Goal: Task Accomplishment & Management: Use online tool/utility

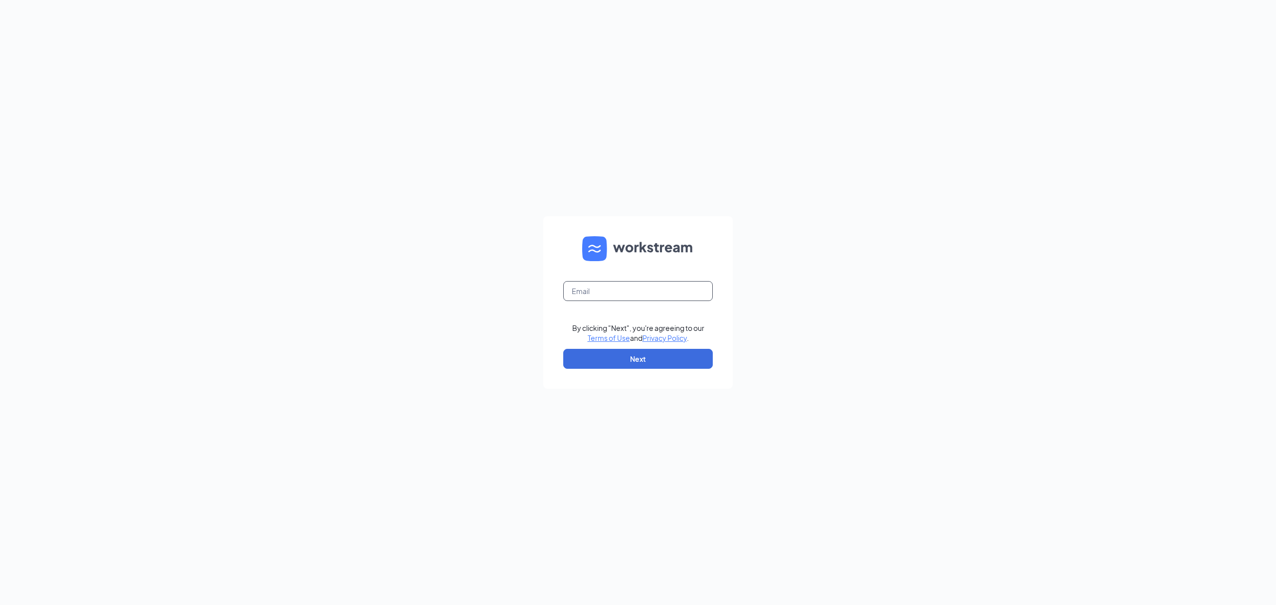
click at [604, 284] on input "text" at bounding box center [637, 291] width 149 height 20
type input "[EMAIL_ADDRESS][DOMAIN_NAME]"
click at [620, 355] on button "Next" at bounding box center [637, 359] width 149 height 20
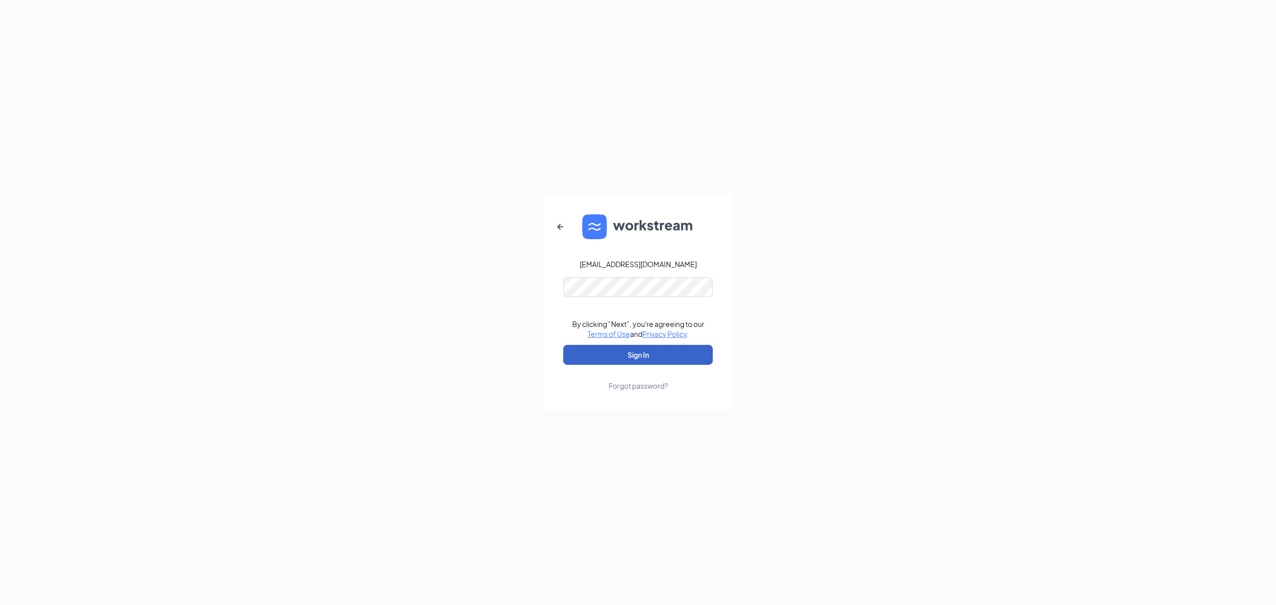
click at [639, 356] on button "Sign In" at bounding box center [637, 355] width 149 height 20
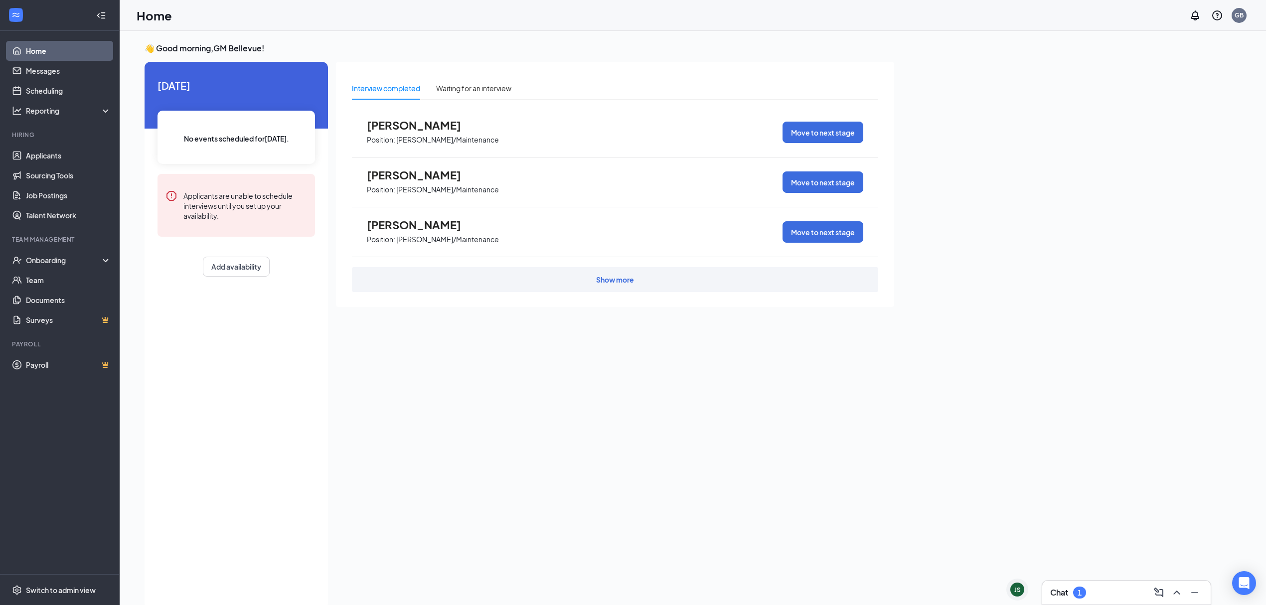
click at [158, 289] on div "Today No events scheduled for today . Applicants are unable to schedule intervi…" at bounding box center [235, 177] width 183 height 231
drag, startPoint x: 26, startPoint y: 160, endPoint x: 32, endPoint y: 161, distance: 6.1
click at [26, 160] on link "Applicants" at bounding box center [68, 155] width 85 height 20
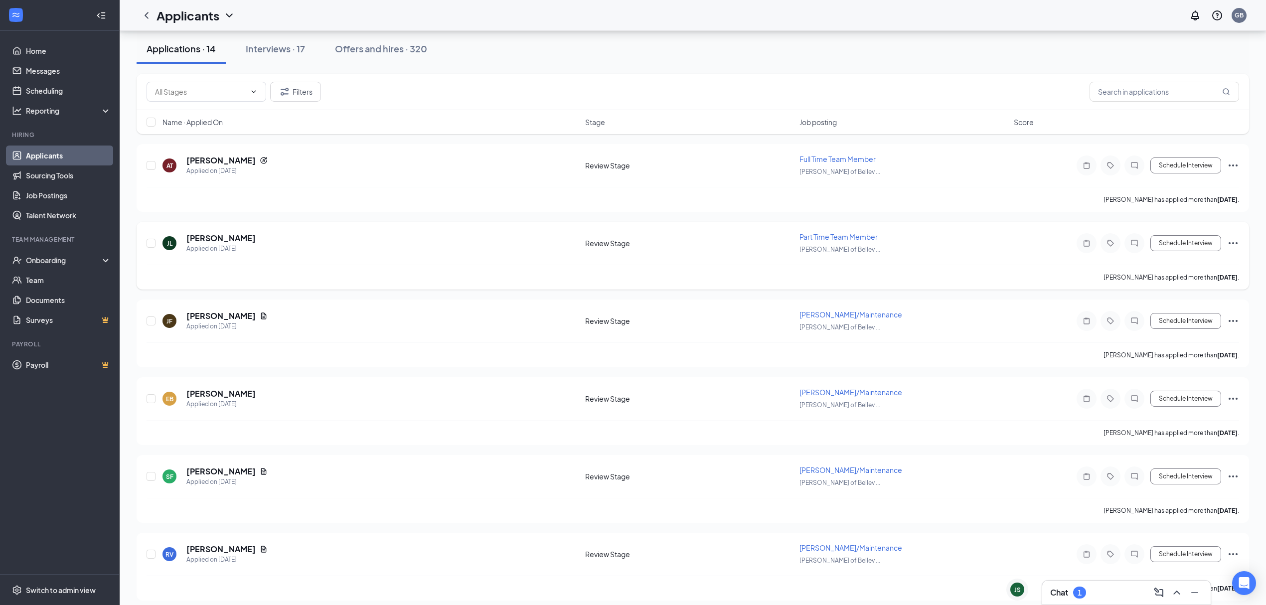
scroll to position [66, 0]
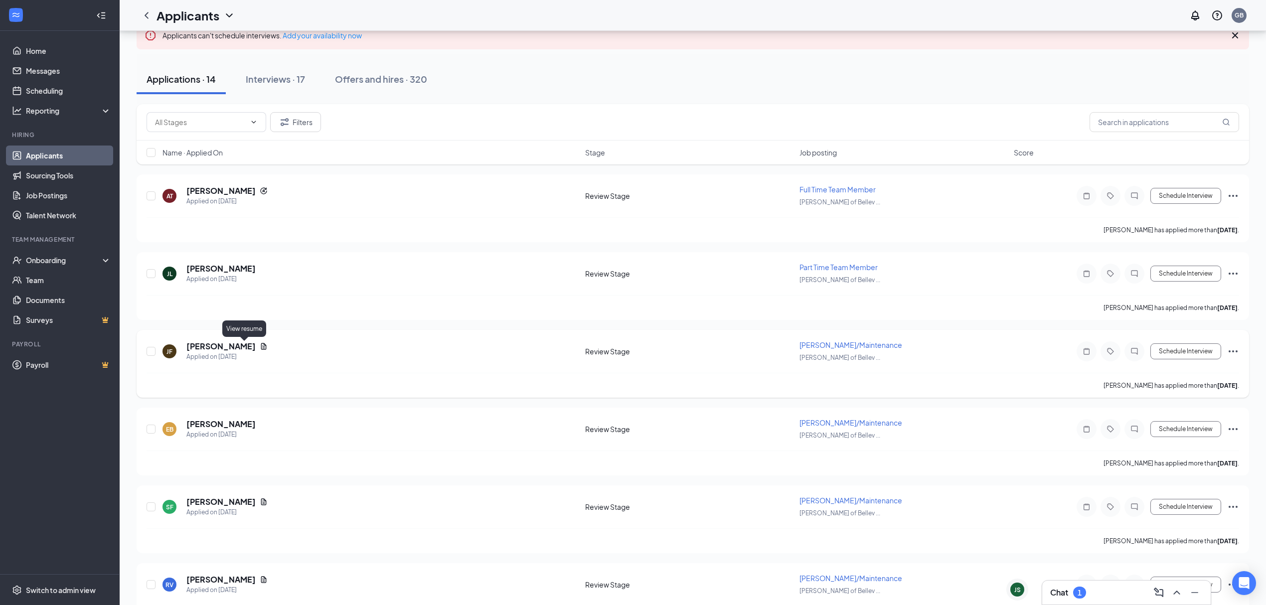
click at [260, 350] on icon "Document" at bounding box center [264, 346] width 8 height 8
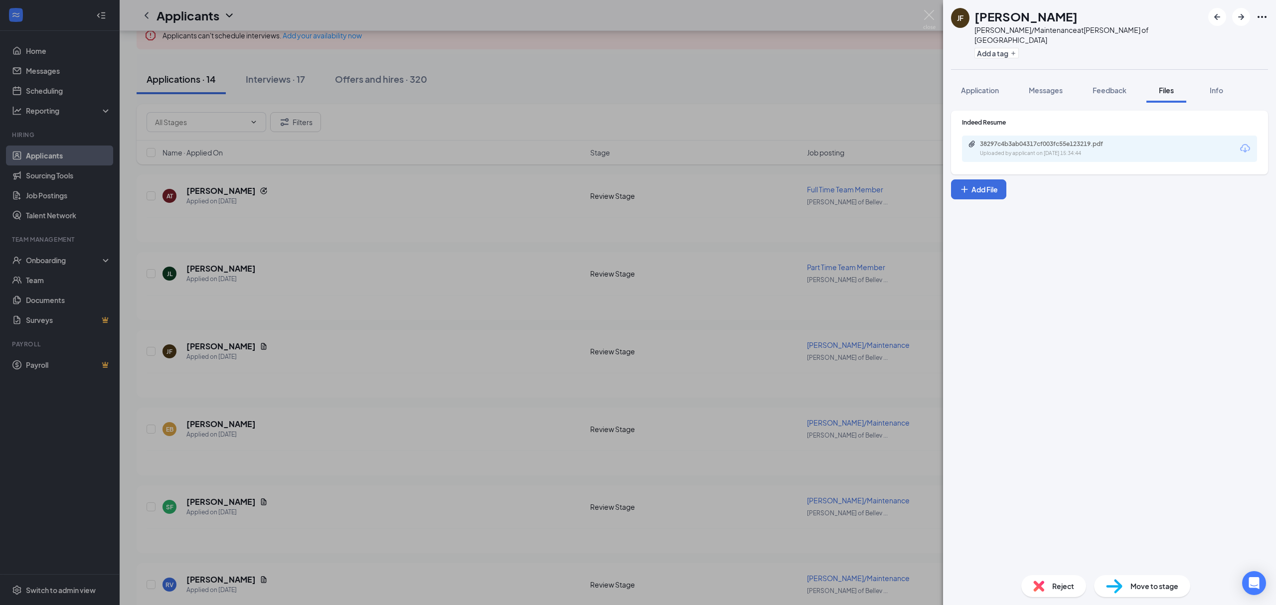
click at [1039, 149] on div "Uploaded by applicant on Aug 22, 2025 at 15:34:44" at bounding box center [1054, 153] width 149 height 8
click at [469, 295] on div "JF Jerry Fording Porter/Maintenance at Culver's of Bellevue Add a tag Applicati…" at bounding box center [638, 302] width 1276 height 605
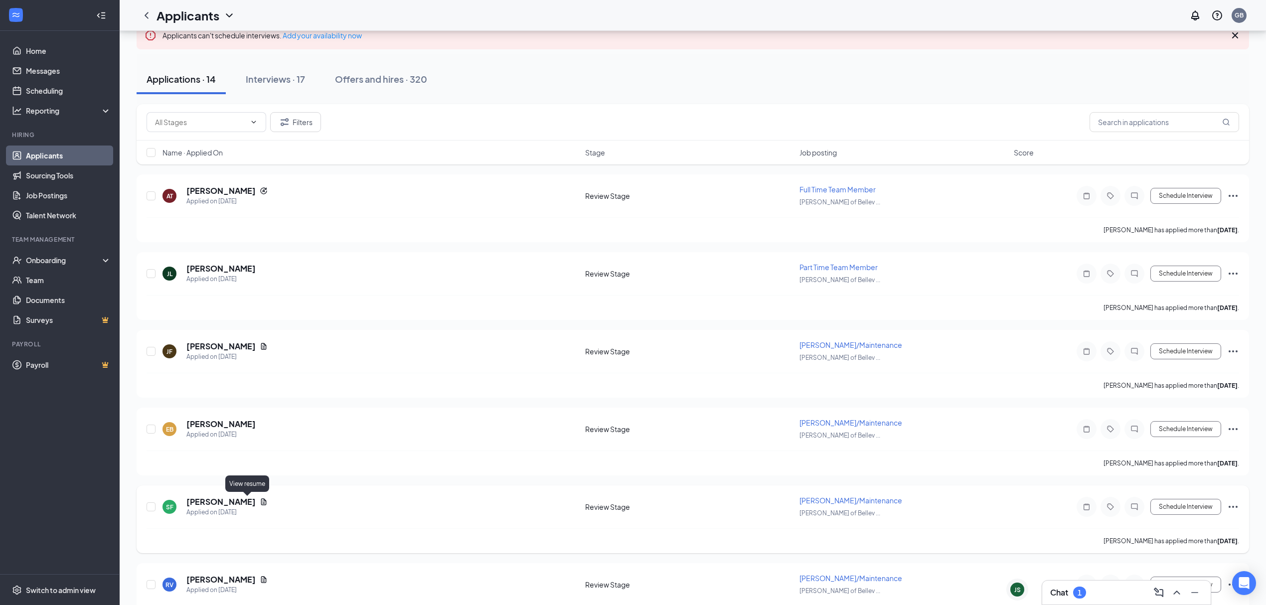
click at [260, 501] on icon "Document" at bounding box center [264, 502] width 8 height 8
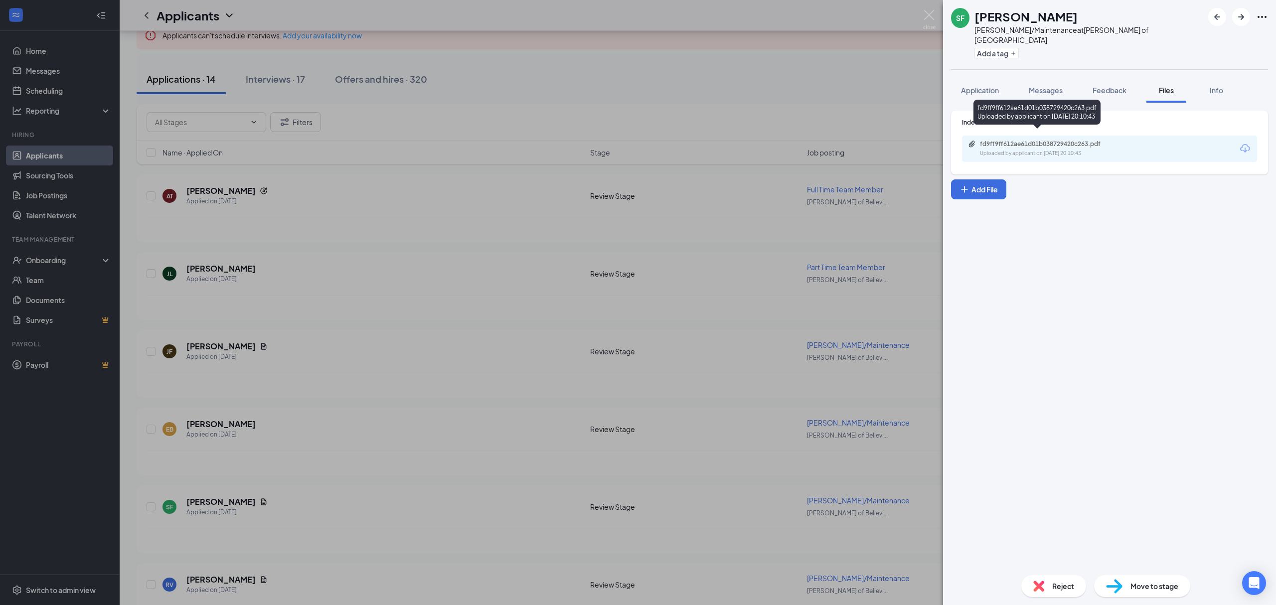
click at [1018, 140] on div "fd9ff9ff612ae61d01b038729420c263.pdf" at bounding box center [1050, 144] width 140 height 8
click at [356, 377] on div "SF Scott Forston Porter/Maintenance at Culver's of Bellevue Add a tag Applicati…" at bounding box center [638, 302] width 1276 height 605
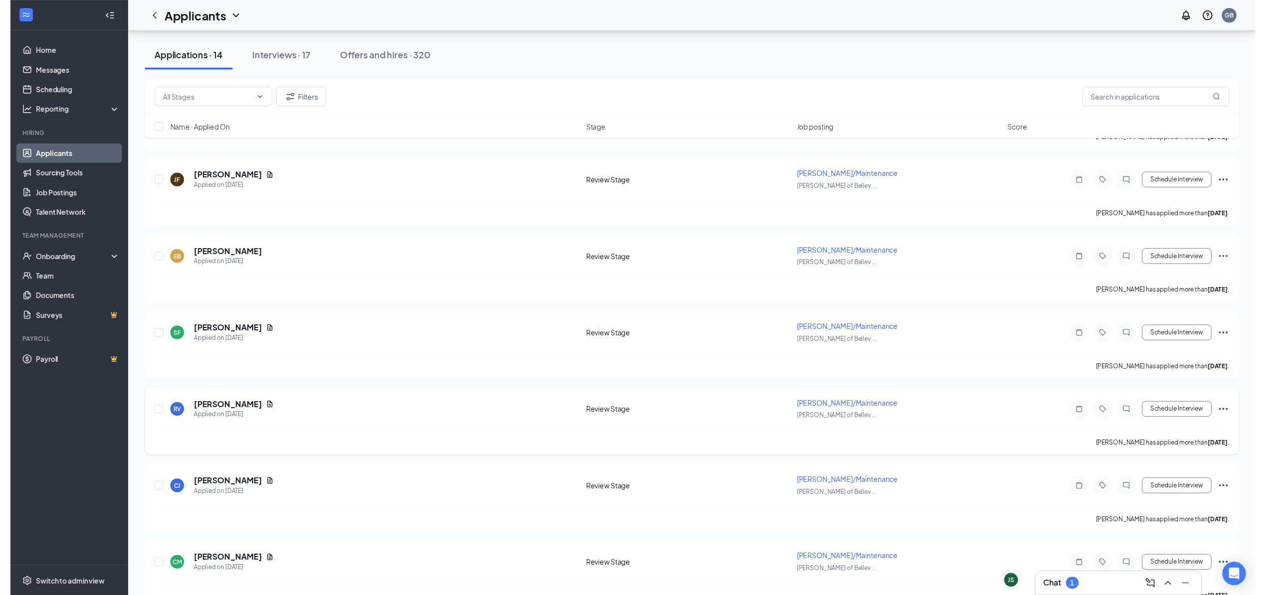
scroll to position [266, 0]
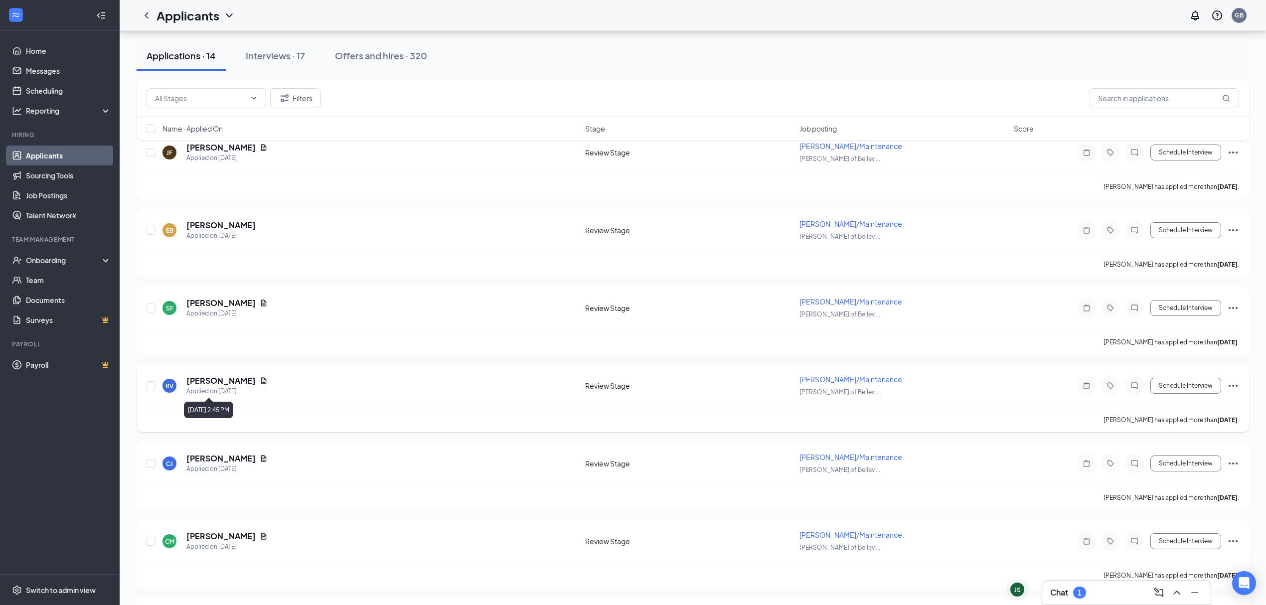
click at [261, 383] on icon "Document" at bounding box center [263, 380] width 5 height 6
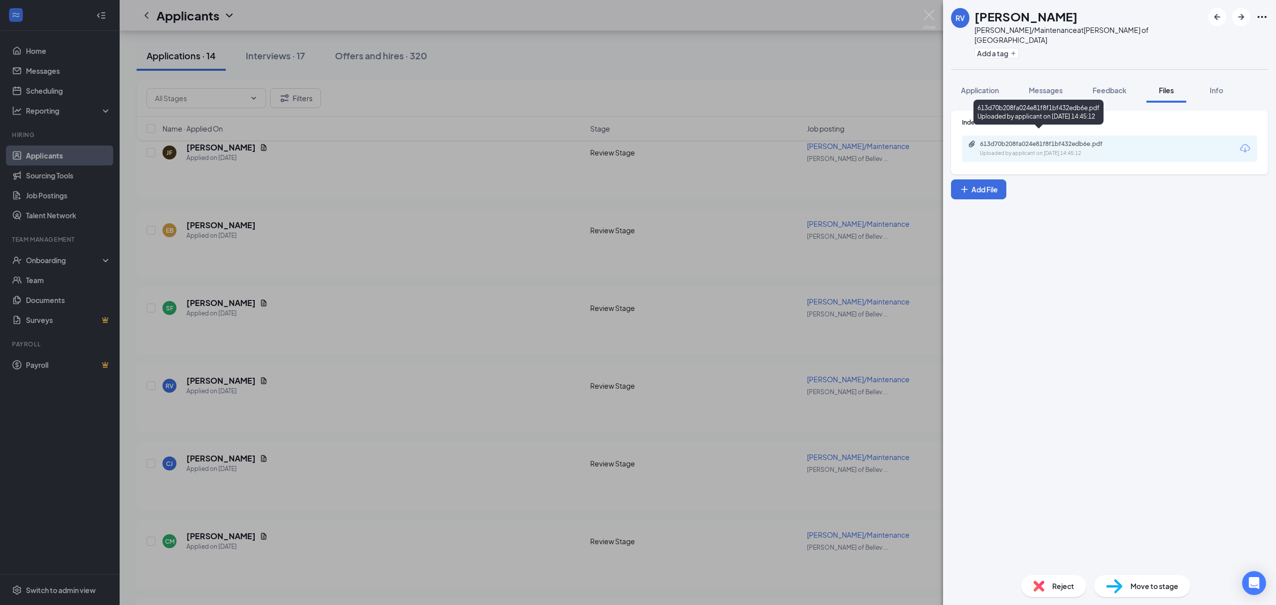
click at [1021, 140] on div "613d70b208fa024e81f8f1bf432edb6e.pdf" at bounding box center [1050, 144] width 140 height 8
click at [596, 222] on div "RV Robbie Vincent Porter/Maintenance at Culver's of Bellevue Add a tag Applicat…" at bounding box center [638, 302] width 1276 height 605
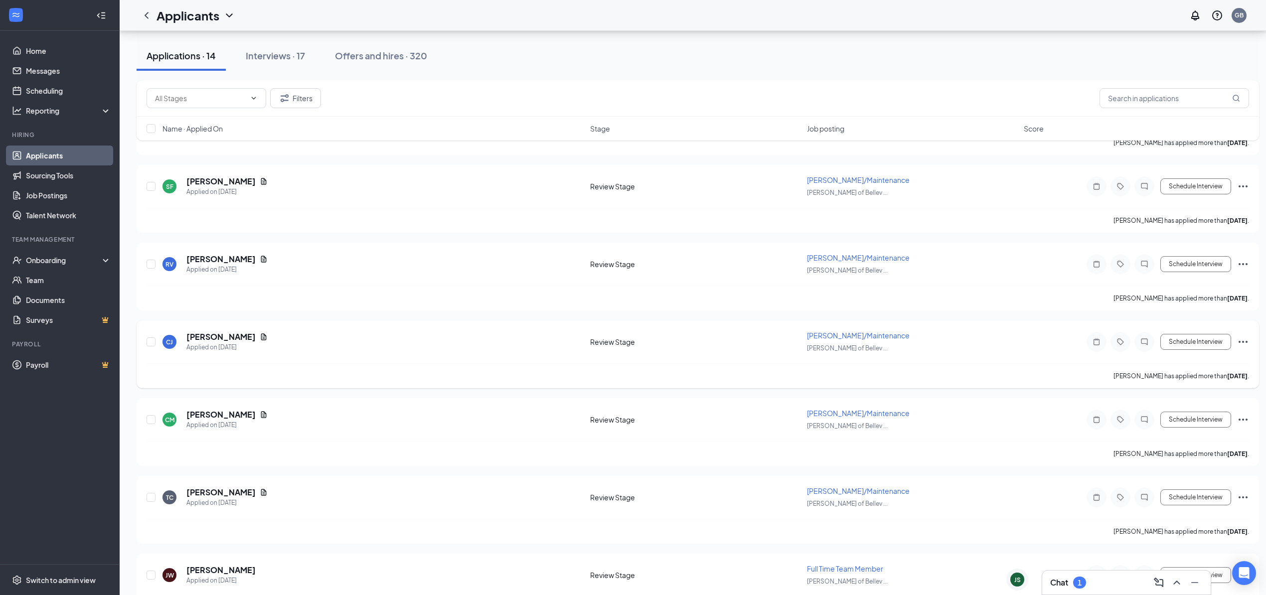
scroll to position [399, 0]
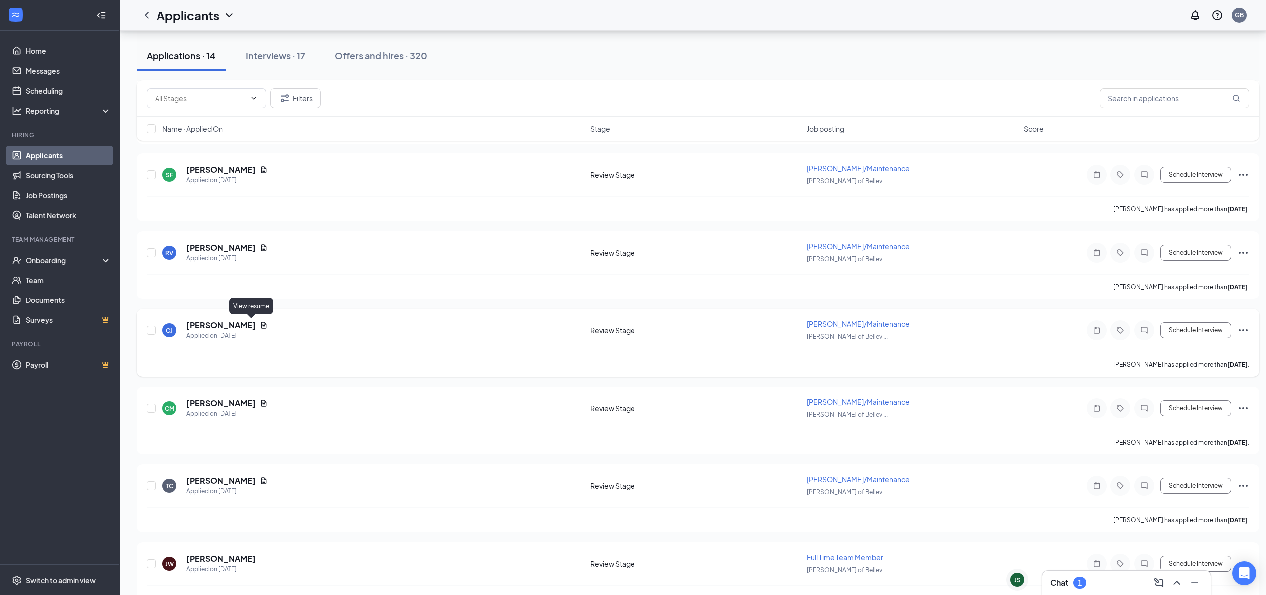
click at [261, 323] on icon "Document" at bounding box center [263, 325] width 5 height 6
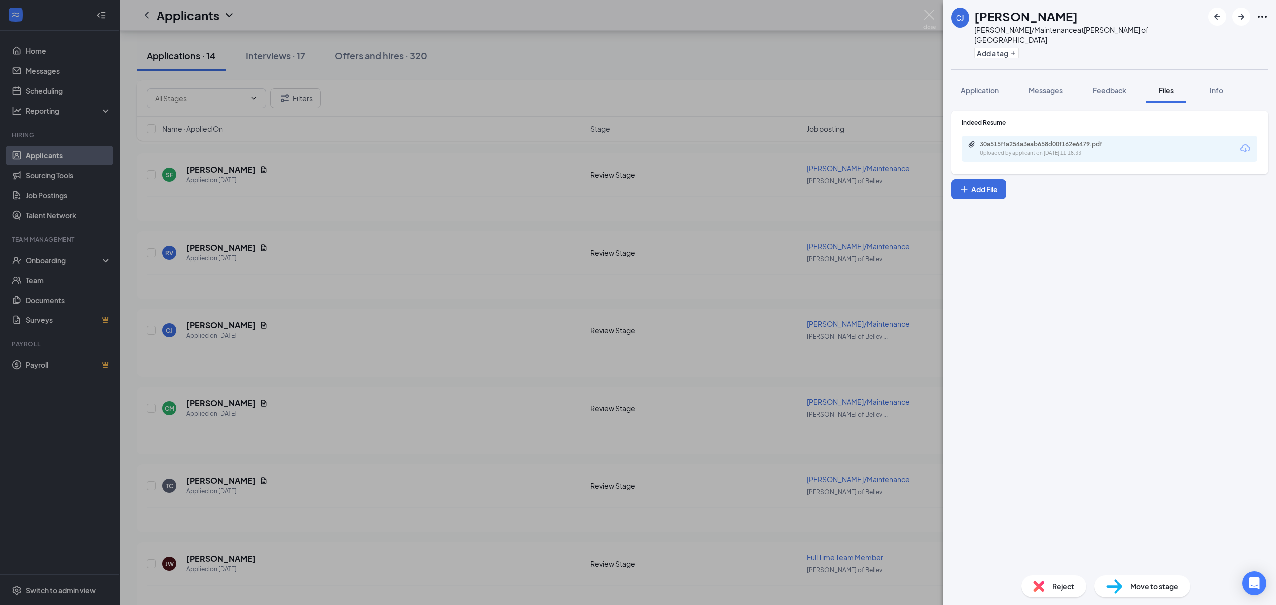
click at [1013, 149] on div "Uploaded by applicant on Aug 21, 2025 at 11:18:33" at bounding box center [1054, 153] width 149 height 8
click at [367, 329] on div "CJ Corey Johnson Porter/Maintenance at Culver's of Bellevue Add a tag Applicati…" at bounding box center [638, 302] width 1276 height 605
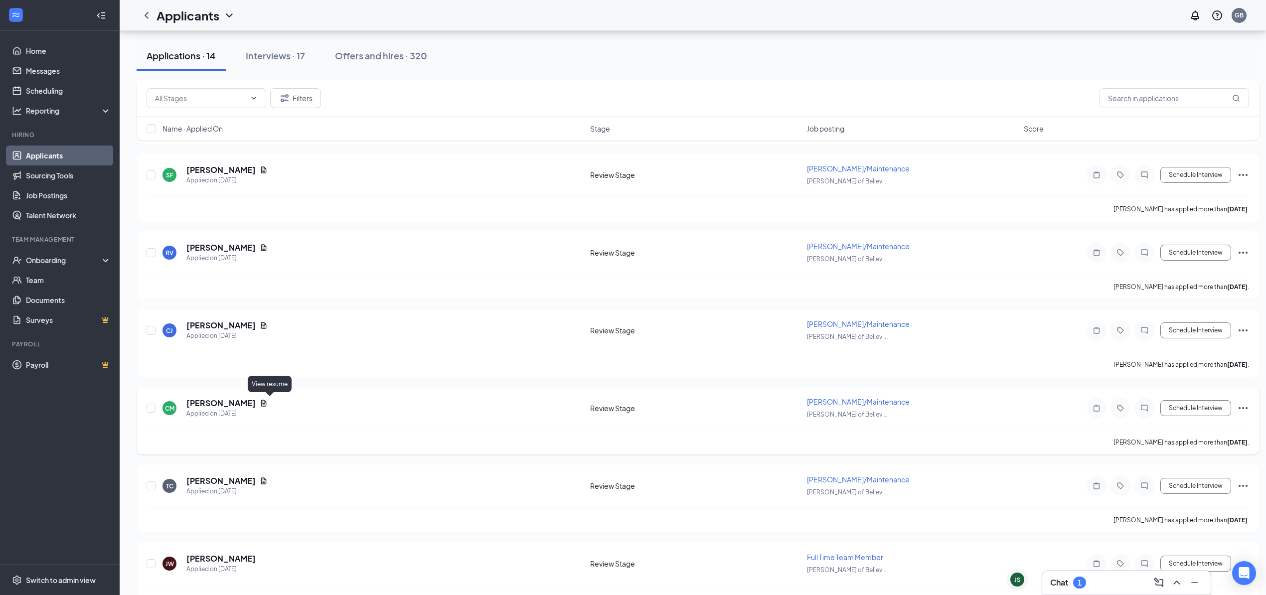
click at [266, 403] on icon "Document" at bounding box center [264, 403] width 8 height 8
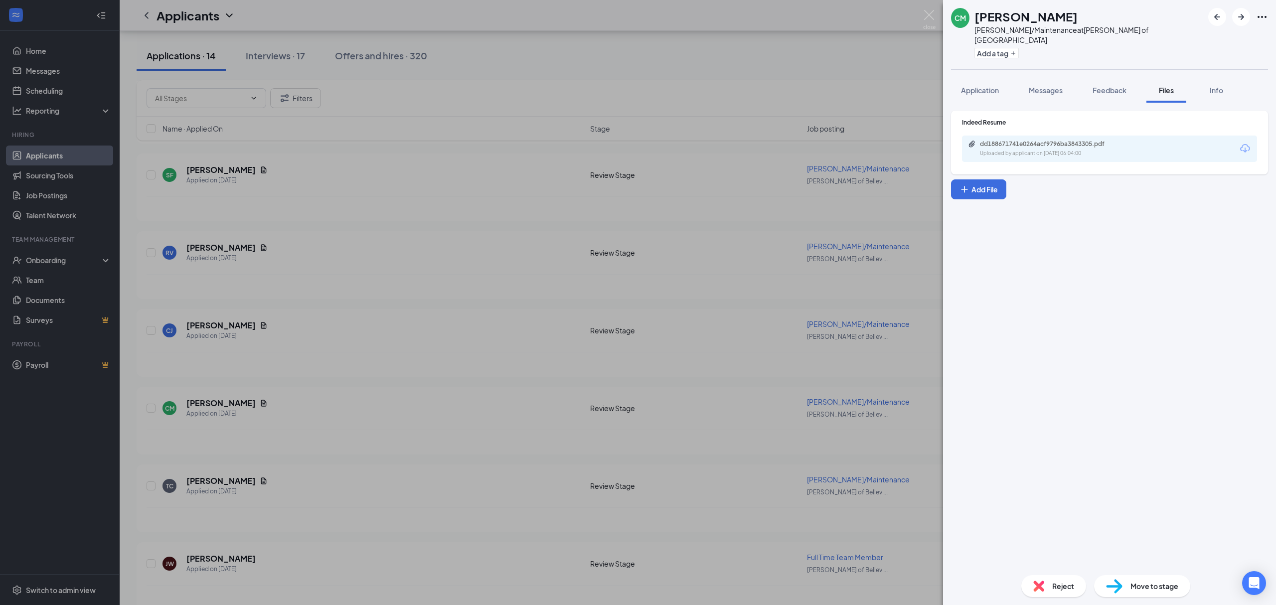
click at [1055, 140] on div "dd188671741e0264acf9796ba3843305.pdf" at bounding box center [1050, 144] width 140 height 8
click at [461, 301] on div "CM Cinnamon McIntyre Porter/Maintenance at Culver's of Bellevue Add a tag Appli…" at bounding box center [638, 302] width 1276 height 605
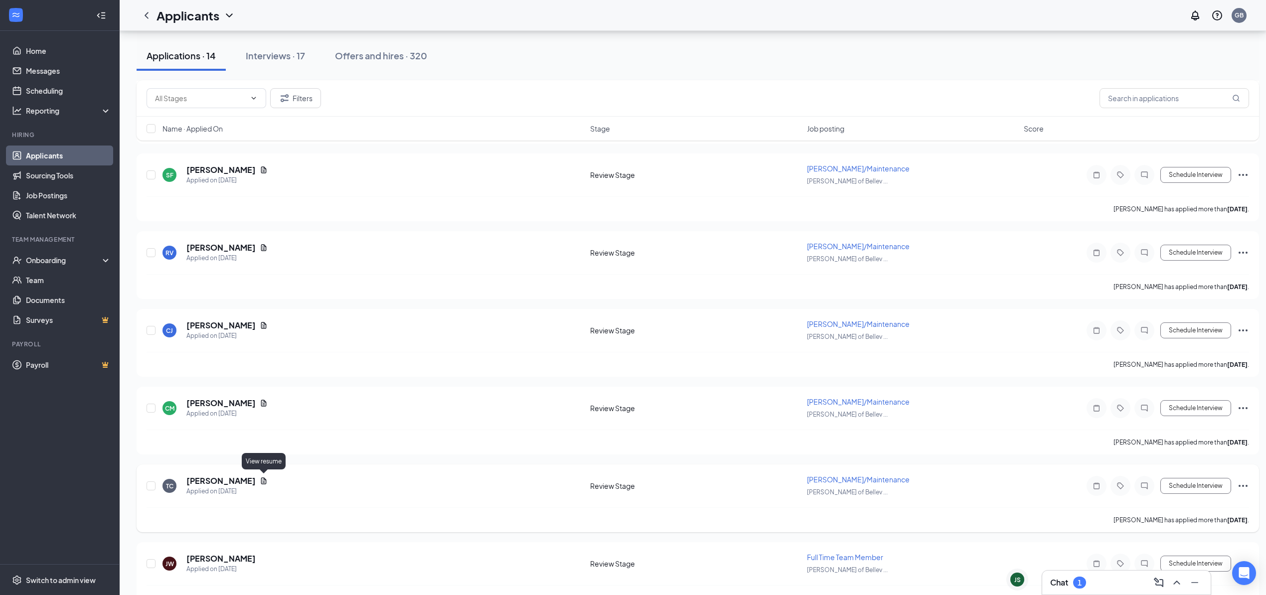
click at [258, 479] on div "tanja Cunningham" at bounding box center [226, 480] width 81 height 11
click at [266, 477] on icon "Document" at bounding box center [263, 480] width 5 height 6
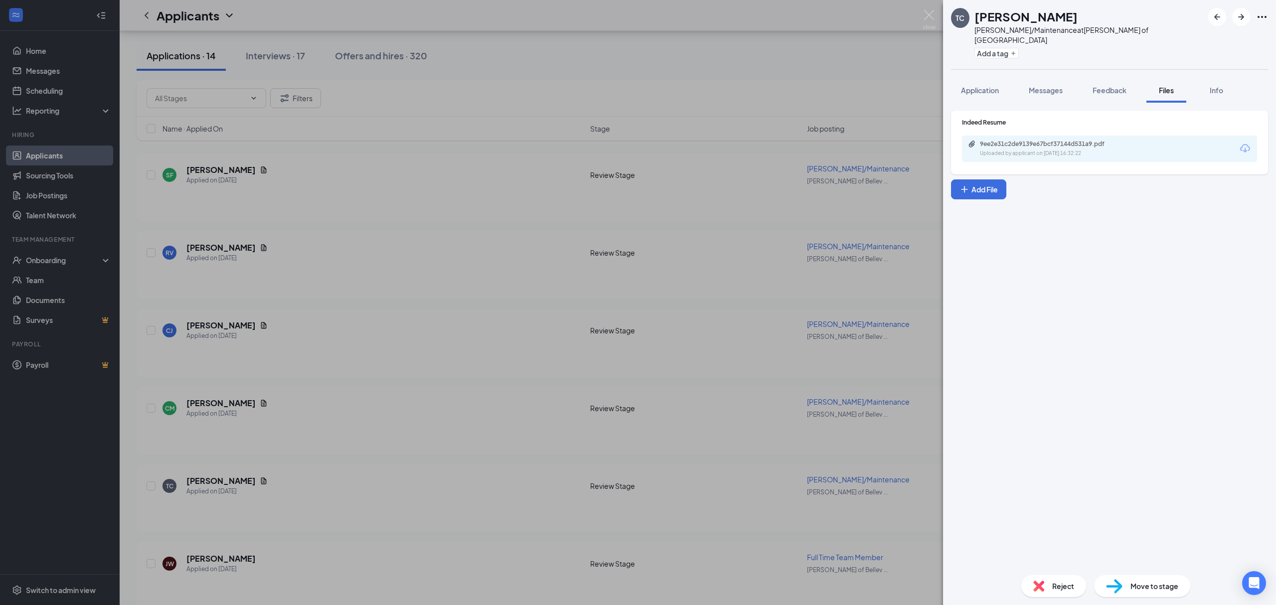
click at [1029, 140] on div "9ee2e31c2de9139e67bcf37144d531a9.pdf" at bounding box center [1050, 144] width 140 height 8
click at [504, 345] on div "TC tanja Cunningham Porter/Maintenance at Culver's of Bellevue Add a tag Applic…" at bounding box center [638, 302] width 1276 height 605
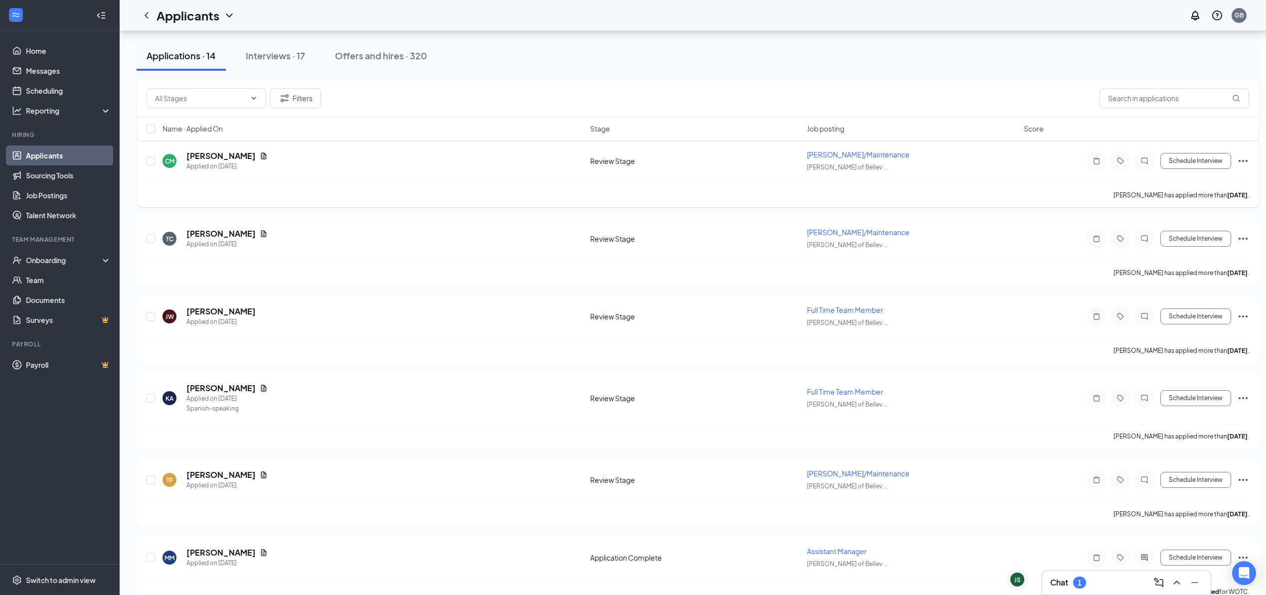
scroll to position [730, 0]
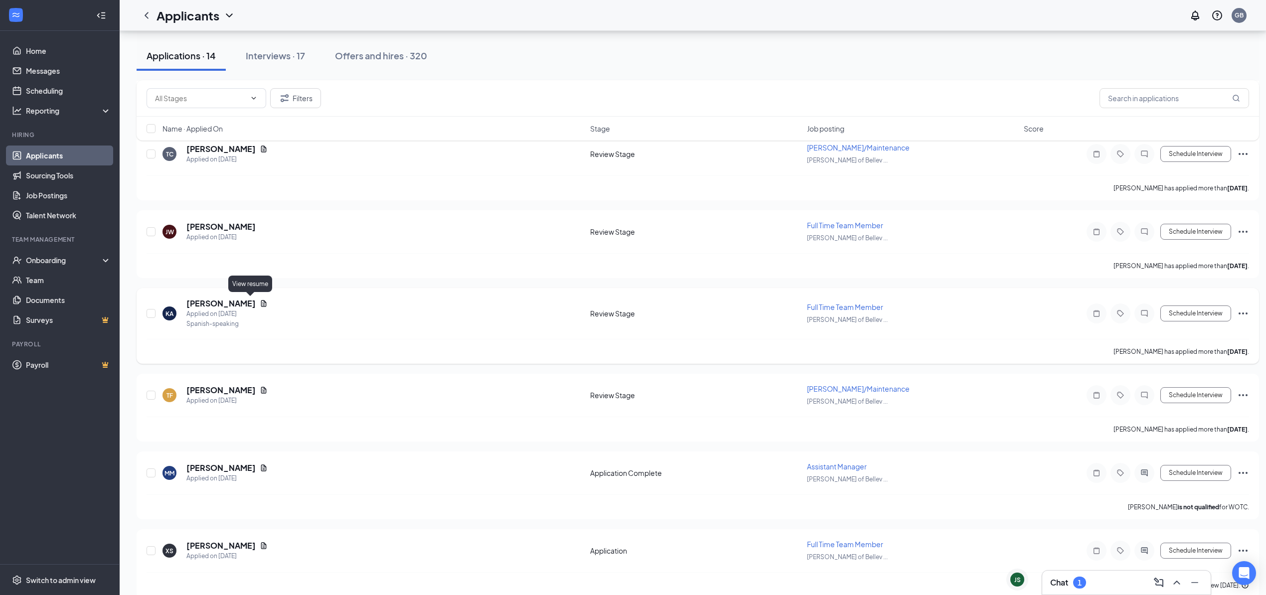
click at [260, 303] on icon "Document" at bounding box center [264, 303] width 8 height 8
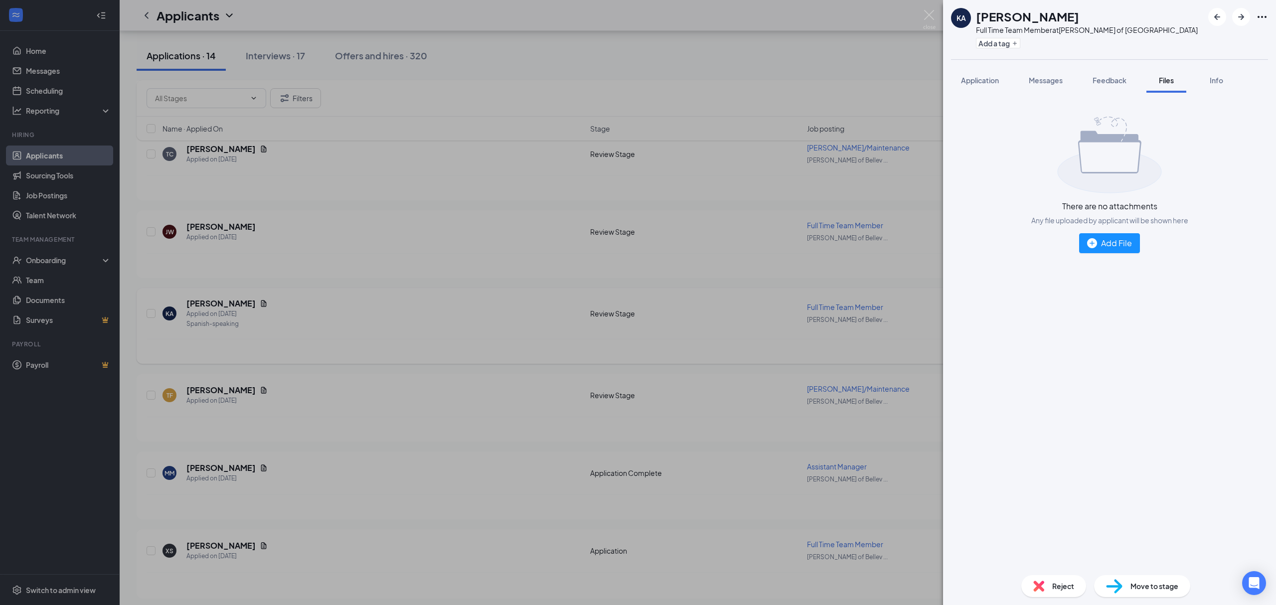
click at [251, 303] on div "KA Kasandra Arce Full Time Team Member at Culver's of Bellevue Add a tag Applic…" at bounding box center [638, 302] width 1276 height 605
